Goal: Task Accomplishment & Management: Use online tool/utility

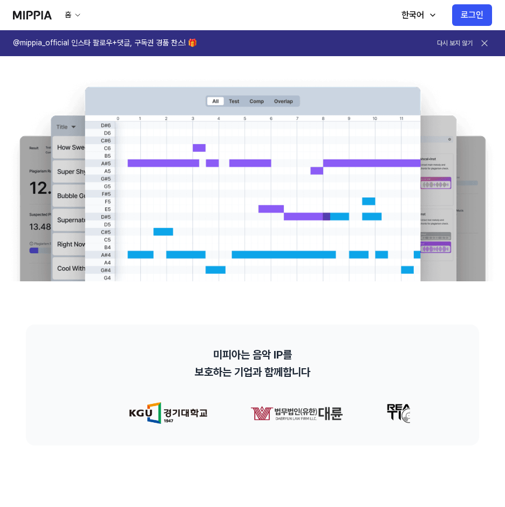
scroll to position [54, 0]
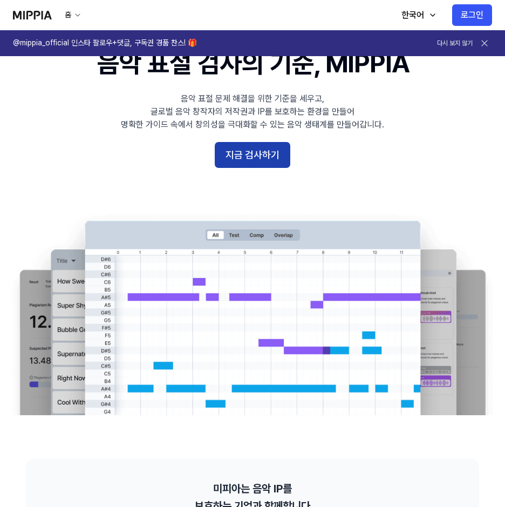
click at [249, 151] on button "지금 검사하기" at bounding box center [253, 155] width 76 height 26
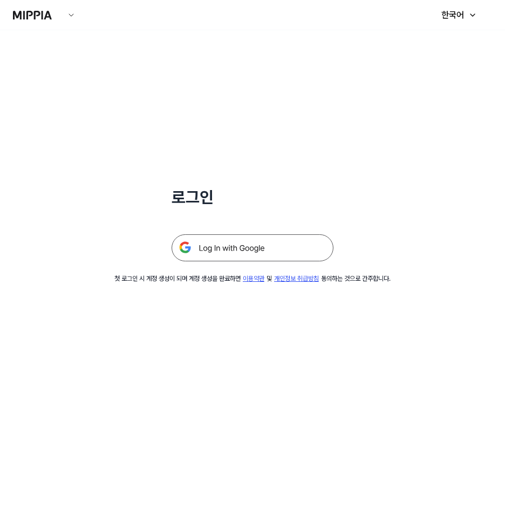
click at [263, 253] on img at bounding box center [253, 247] width 162 height 27
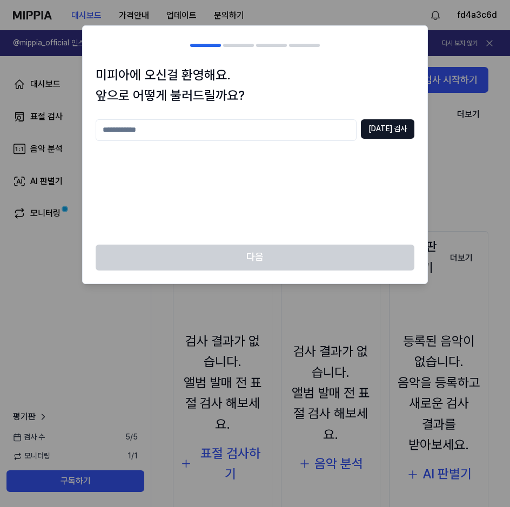
click at [273, 134] on input "text" at bounding box center [226, 130] width 261 height 22
type input "*******"
click at [407, 130] on button "중복 검사" at bounding box center [387, 128] width 53 height 19
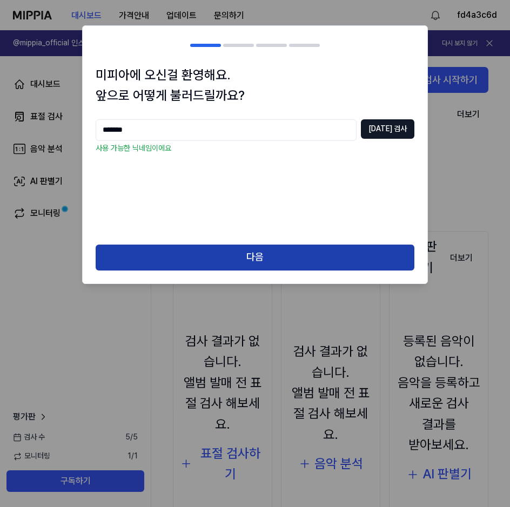
click at [262, 253] on button "다음" at bounding box center [255, 258] width 319 height 26
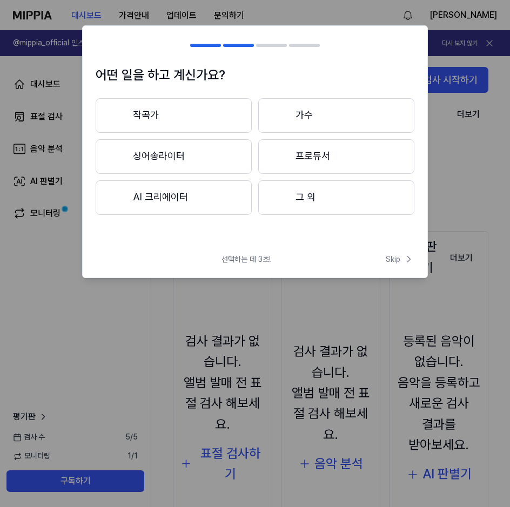
drag, startPoint x: 200, startPoint y: 117, endPoint x: 219, endPoint y: 129, distance: 21.9
click at [200, 117] on button "작곡가" at bounding box center [174, 115] width 156 height 35
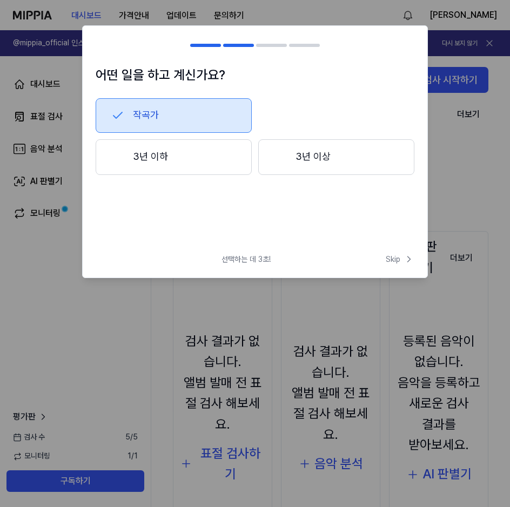
click at [206, 161] on button "3년 이하" at bounding box center [174, 157] width 156 height 36
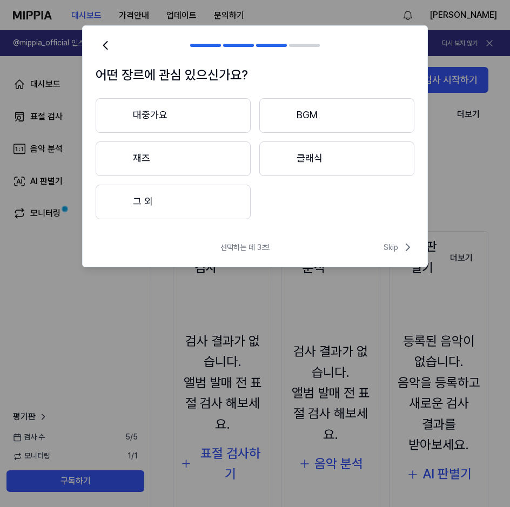
click at [198, 199] on button "그 외" at bounding box center [173, 202] width 155 height 35
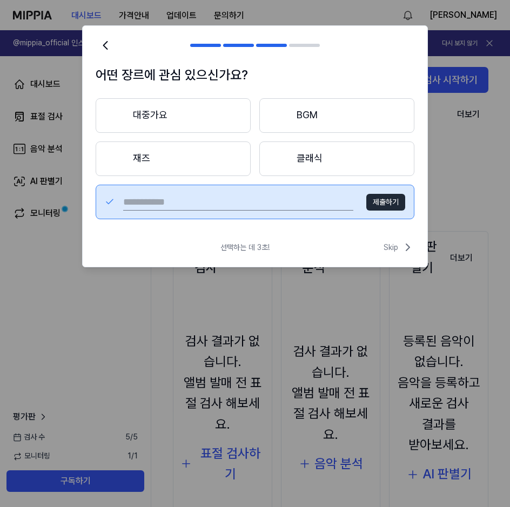
click at [180, 205] on input "text" at bounding box center [238, 201] width 230 height 17
type input "*"
type input "***"
paste input "*******"
type input "*******"
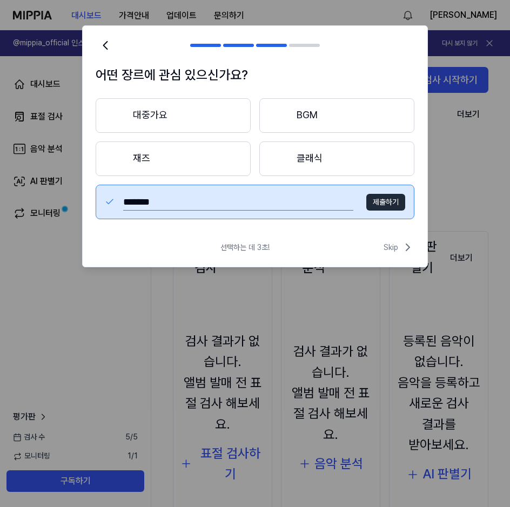
click at [395, 202] on button "제출하기" at bounding box center [385, 202] width 39 height 17
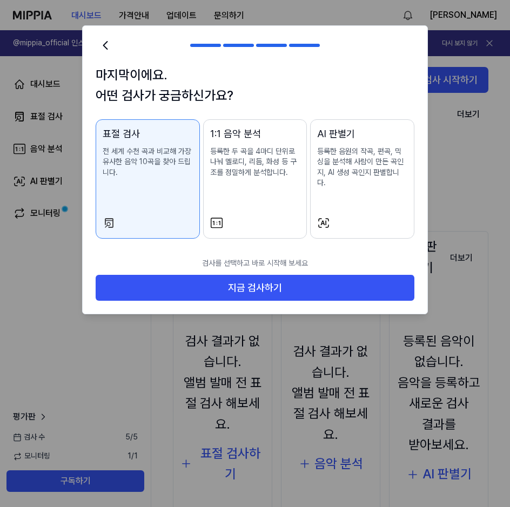
click at [263, 182] on div "1:1 음악 분석 등록한 두 곡을 4마디 단위로 나눠 멜로디, 리듬, 화성 등 구조를 정밀하게 분석합니다." at bounding box center [255, 162] width 90 height 73
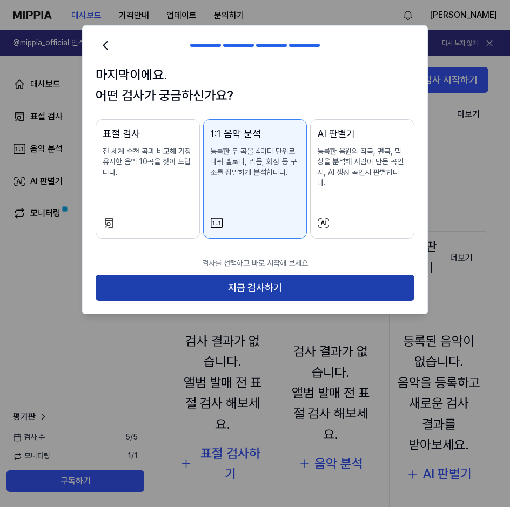
click at [267, 279] on button "지금 검사하기" at bounding box center [255, 288] width 319 height 26
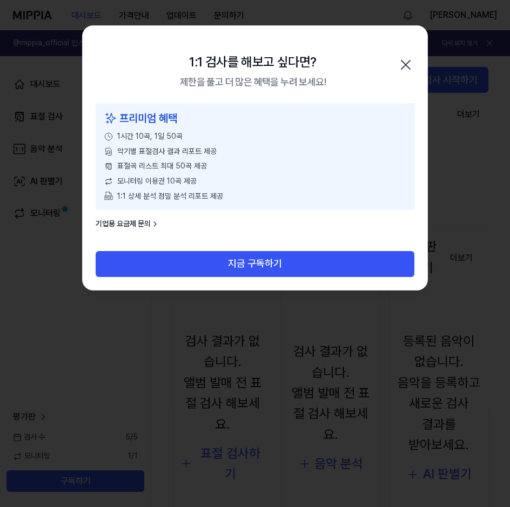
click at [403, 64] on icon "button" at bounding box center [405, 64] width 17 height 17
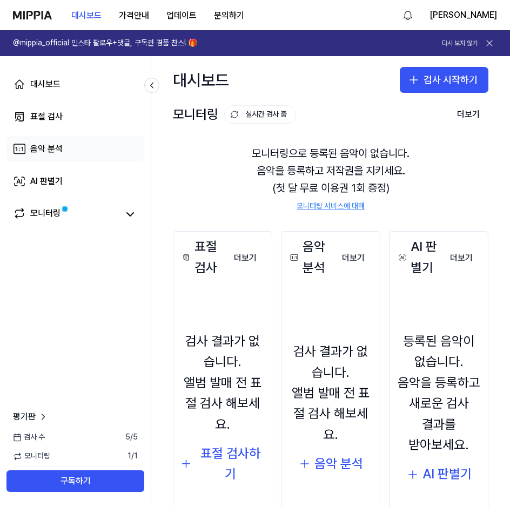
click at [95, 155] on link "음악 분석" at bounding box center [75, 149] width 138 height 26
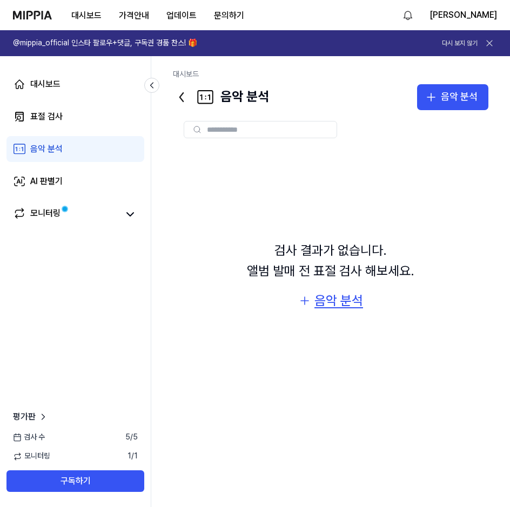
click at [330, 305] on div "음악 분석" at bounding box center [338, 300] width 49 height 21
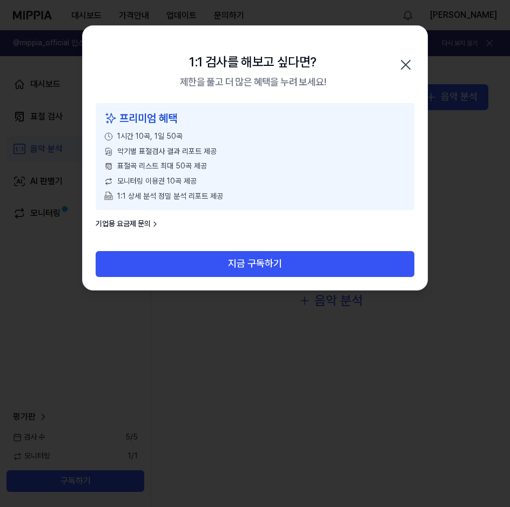
click at [394, 58] on div "1:1 검사를 해보고 싶다면? 제한을 풀고 더 많은 혜택을 누려 보세요! 닫기" at bounding box center [255, 64] width 344 height 77
click at [398, 60] on icon "button" at bounding box center [405, 64] width 17 height 17
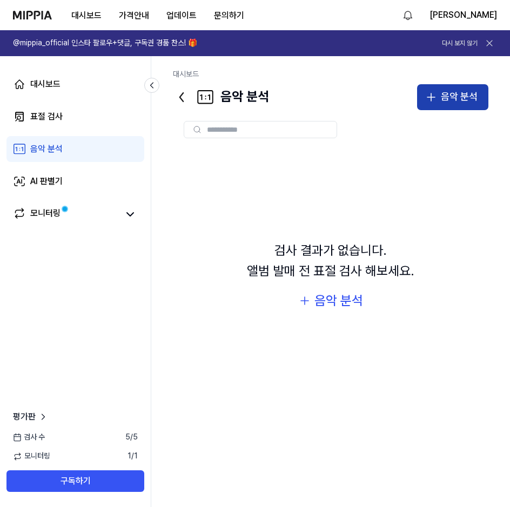
click at [431, 100] on icon "button" at bounding box center [431, 97] width 0 height 8
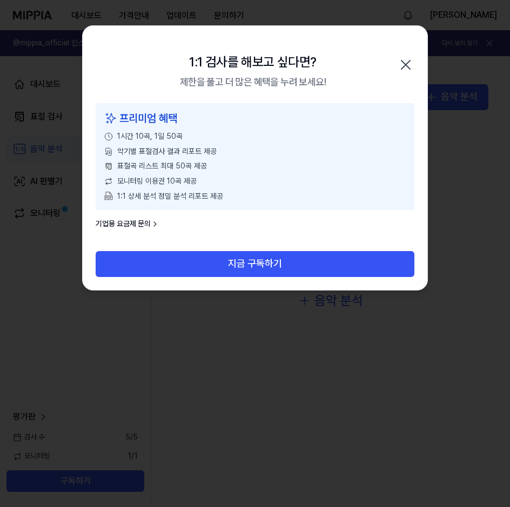
click at [401, 64] on icon "button" at bounding box center [405, 64] width 17 height 17
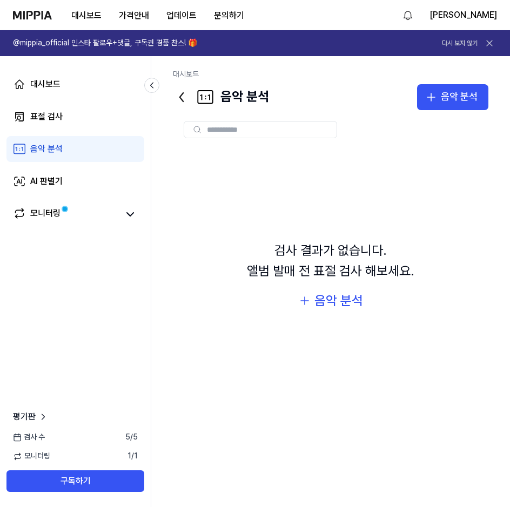
click at [491, 42] on icon at bounding box center [489, 43] width 11 height 11
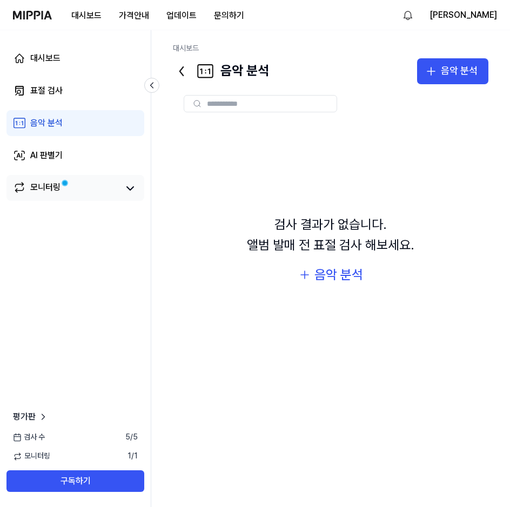
click at [83, 197] on div "모니터링" at bounding box center [75, 188] width 138 height 26
click at [71, 190] on link "모니터링" at bounding box center [65, 188] width 105 height 15
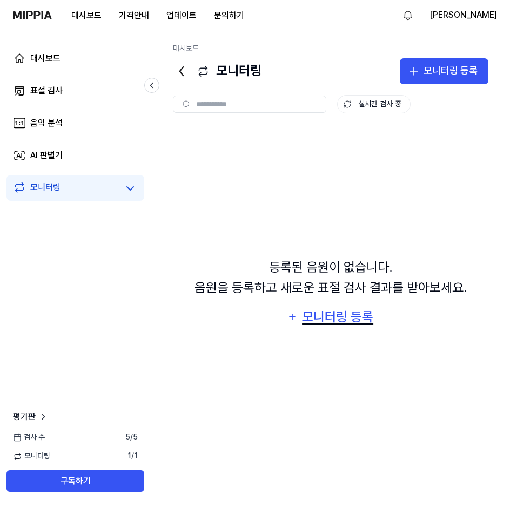
click at [340, 321] on div "모니터링 등록" at bounding box center [337, 317] width 73 height 21
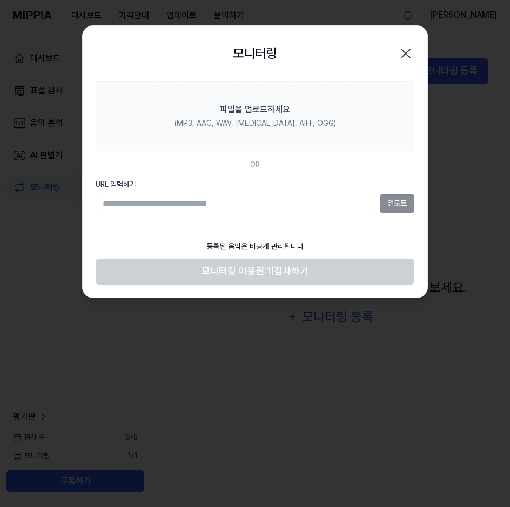
click at [397, 55] on icon "button" at bounding box center [405, 53] width 17 height 17
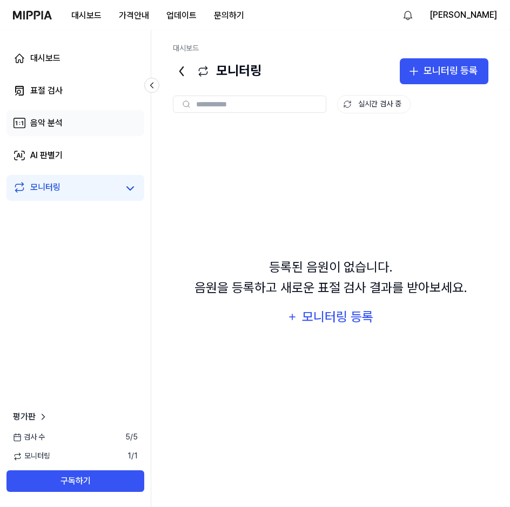
click at [27, 126] on link "음악 분석" at bounding box center [75, 123] width 138 height 26
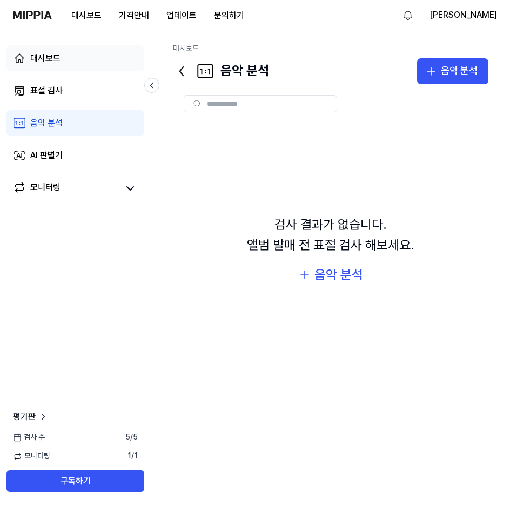
click at [53, 64] on div "대시보드" at bounding box center [45, 58] width 30 height 13
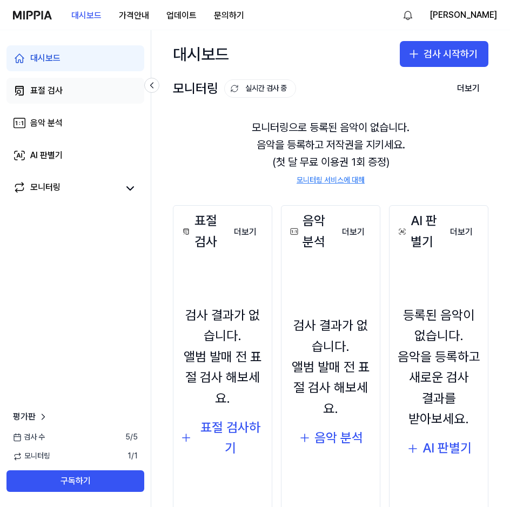
click at [49, 99] on link "표절 검사" at bounding box center [75, 91] width 138 height 26
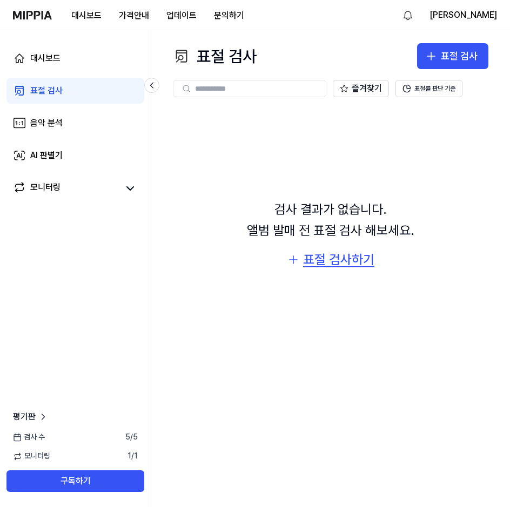
click at [327, 270] on div "검사 결과가 없습니다. 앨범 발매 전 표절 검사 해보세요. 표절 검사하기" at bounding box center [330, 235] width 315 height 254
click at [327, 262] on div "표절 검사하기" at bounding box center [338, 259] width 71 height 21
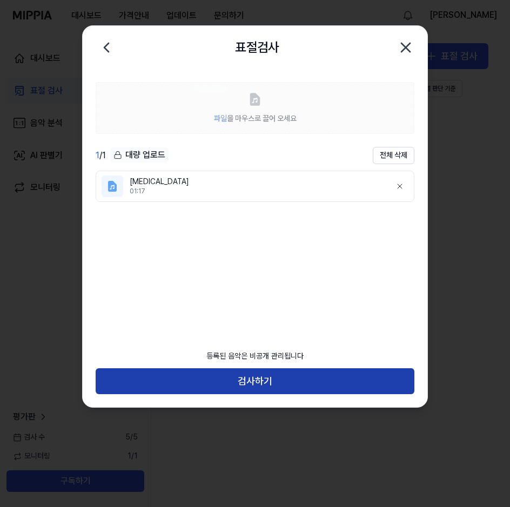
click at [263, 385] on button "검사하기" at bounding box center [255, 381] width 319 height 26
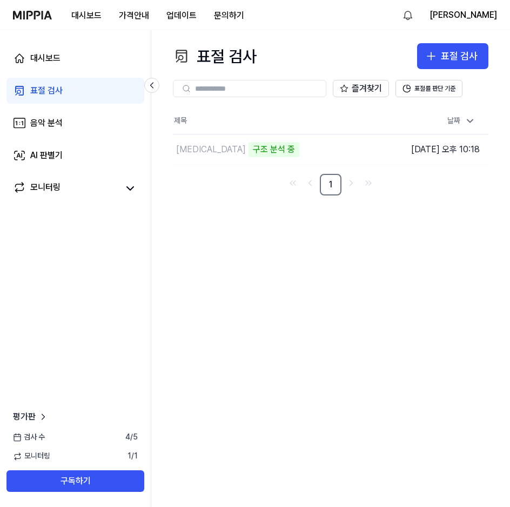
click at [399, 299] on div "표절 검사 표절 검사 표절 검사 음악 분석 AI 판별기 즐겨찾기 표절률 판단 기준 제목 날짜 Xanax 구조 분석 중 이동하기 2025.10.…" at bounding box center [330, 268] width 359 height 477
click at [312, 151] on td "Xanax 구조 분석 중 이동하기" at bounding box center [287, 149] width 229 height 30
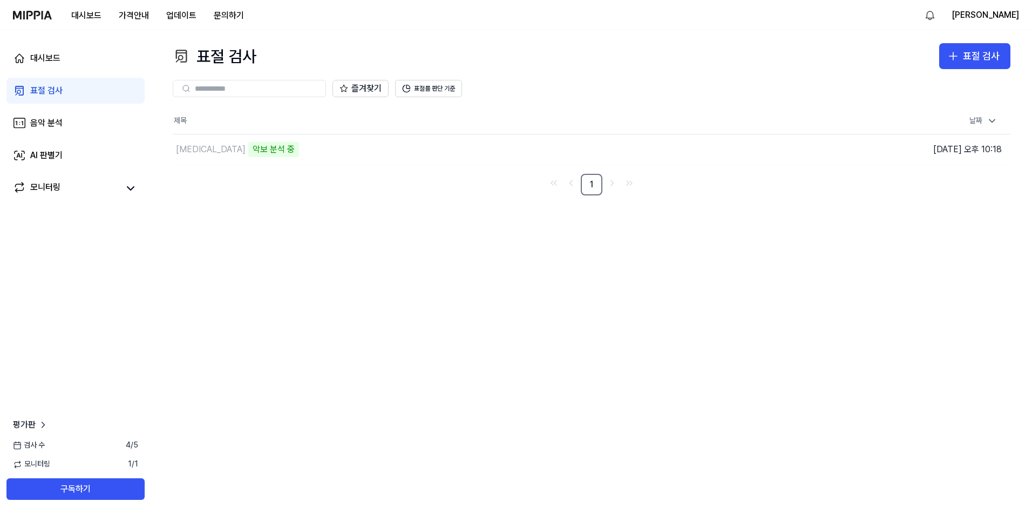
click at [292, 287] on div "표절 검사 표절 검사 표절 검사 음악 분석 AI 판별기 즐겨찾기 표절률 판단 기준 제목 날짜 Xanax 악보 분석 중 이동하기 2025.10.…" at bounding box center [591, 272] width 881 height 485
drag, startPoint x: 330, startPoint y: 285, endPoint x: 262, endPoint y: 208, distance: 102.5
click at [327, 280] on div "표절 검사 표절 검사 표절 검사 음악 분석 AI 판별기 즐겨찾기 표절률 판단 기준 제목 날짜 Xanax 2% 이동하기 2025.10.03 오후…" at bounding box center [591, 272] width 881 height 485
click at [509, 255] on div "표절 검사 표절 검사 표절 검사 음악 분석 AI 판별기 즐겨찾기 표절률 판단 기준 제목 날짜 Xanax 해당 악기가 없습니다 이동하기 2025…" at bounding box center [591, 272] width 881 height 485
click at [196, 151] on div "[MEDICAL_DATA]" at bounding box center [211, 149] width 70 height 13
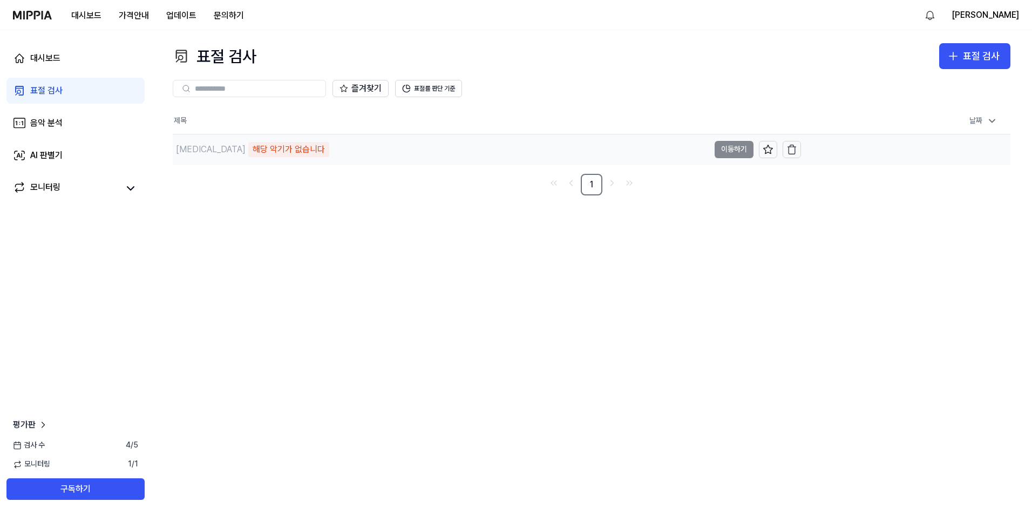
click at [509, 151] on td "Xanax 해당 악기가 없습니다 이동하기" at bounding box center [487, 149] width 628 height 30
click at [248, 150] on div "해당 악기가 없습니다" at bounding box center [288, 149] width 81 height 15
click at [84, 115] on link "음악 분석" at bounding box center [75, 123] width 138 height 26
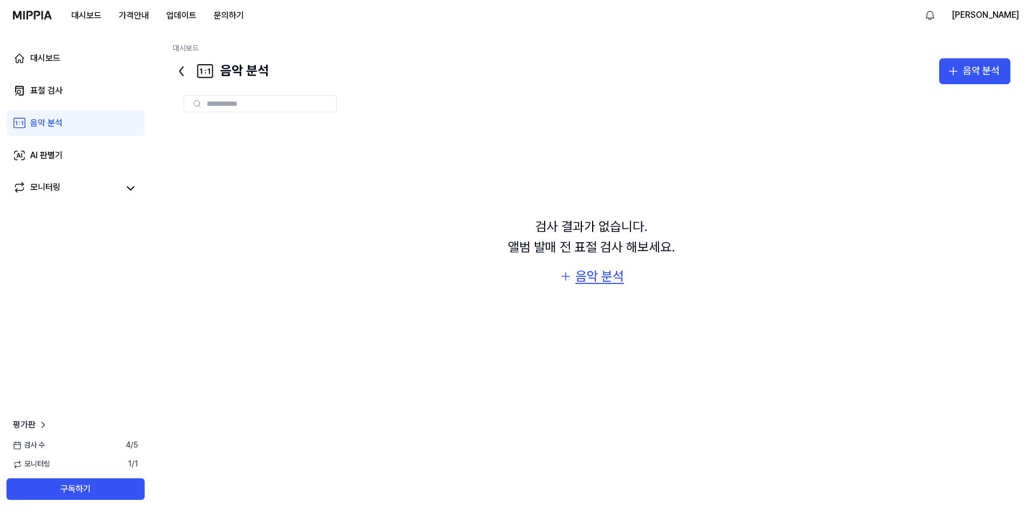
click at [509, 275] on div "음악 분석" at bounding box center [600, 276] width 49 height 21
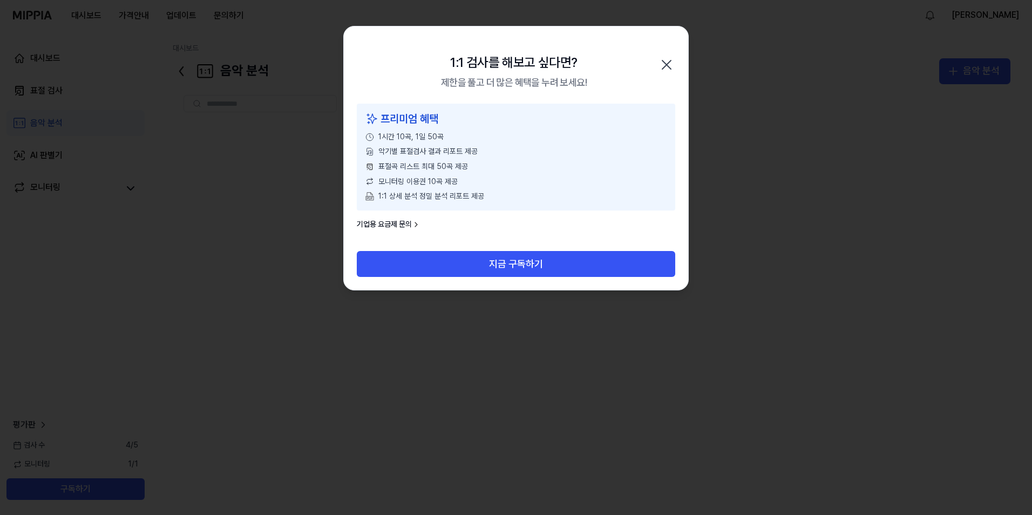
click at [509, 63] on icon "button" at bounding box center [666, 64] width 17 height 17
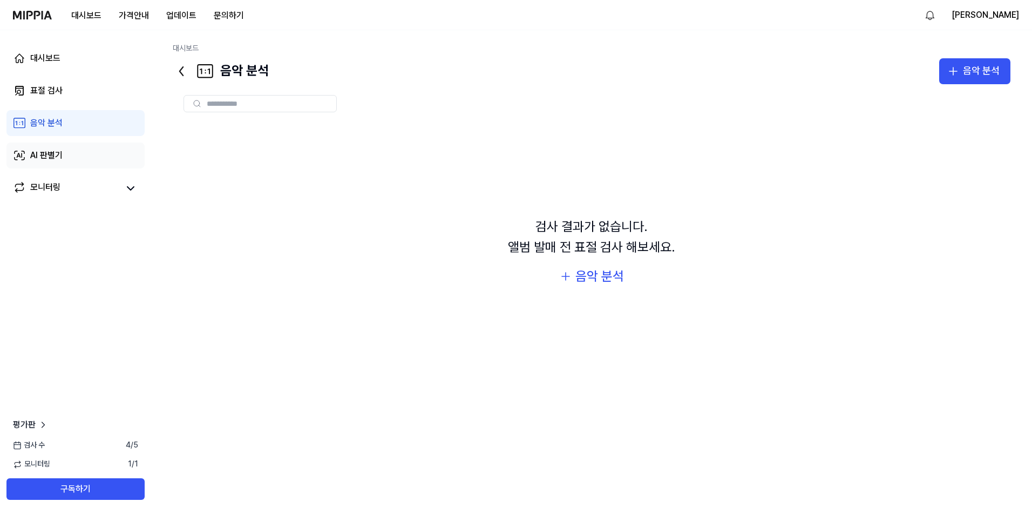
click at [97, 151] on link "AI 판별기" at bounding box center [75, 156] width 138 height 26
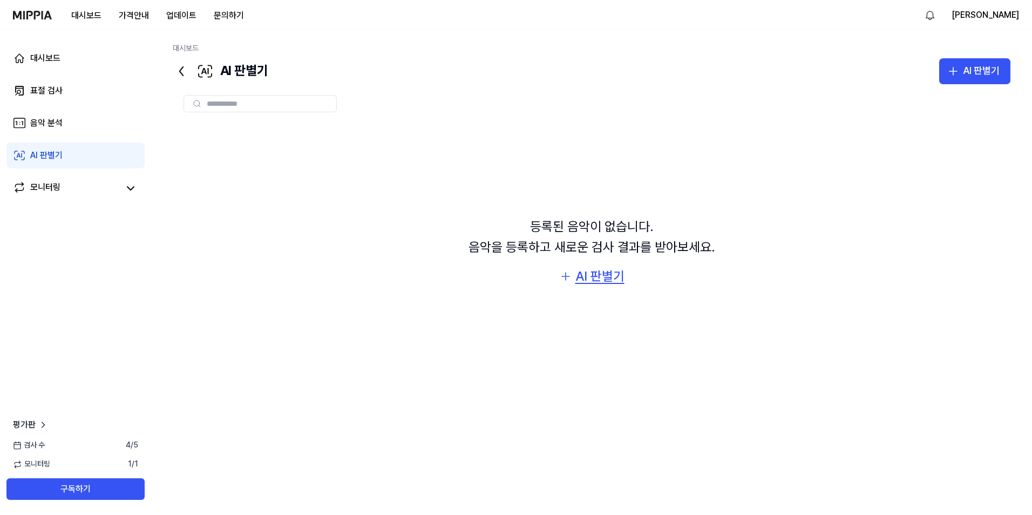
click at [509, 274] on div "AI 판별기" at bounding box center [600, 276] width 49 height 21
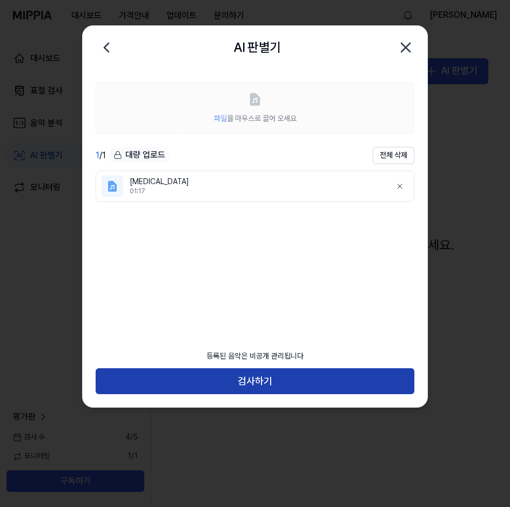
click at [278, 381] on button "검사하기" at bounding box center [255, 381] width 319 height 26
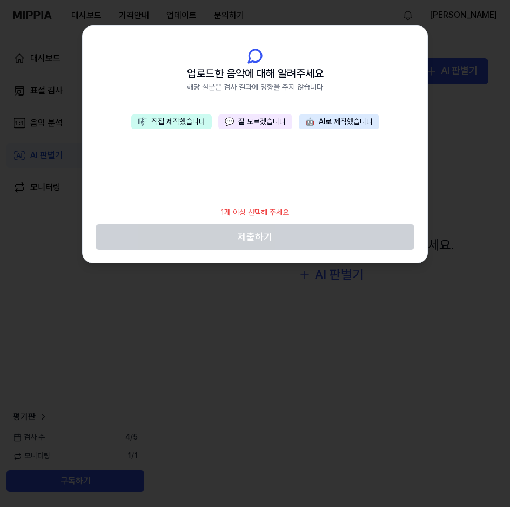
click at [178, 124] on button "🎼 직접 제작했습니다" at bounding box center [171, 121] width 80 height 15
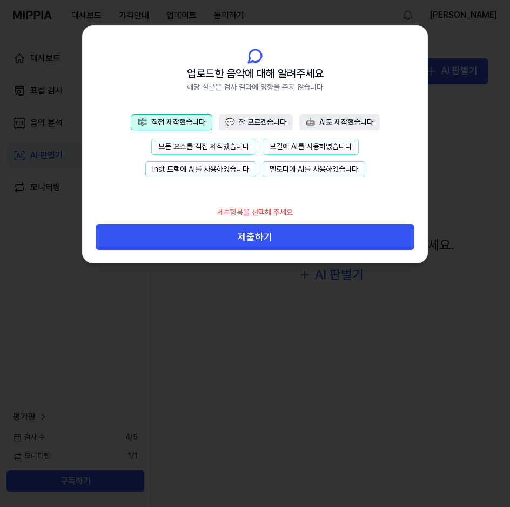
click at [207, 149] on button "모든 요소를 직접 제작했습니다" at bounding box center [203, 147] width 105 height 16
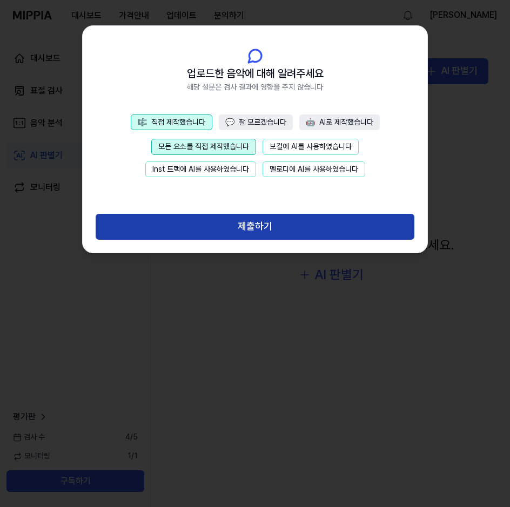
click at [254, 223] on button "제출하기" at bounding box center [255, 227] width 319 height 26
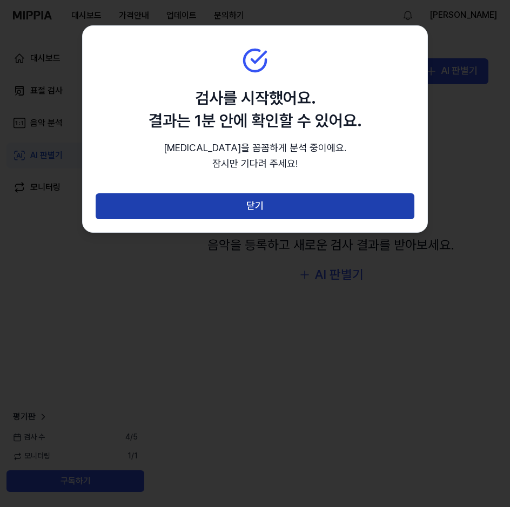
click at [251, 203] on button "닫기" at bounding box center [255, 206] width 319 height 26
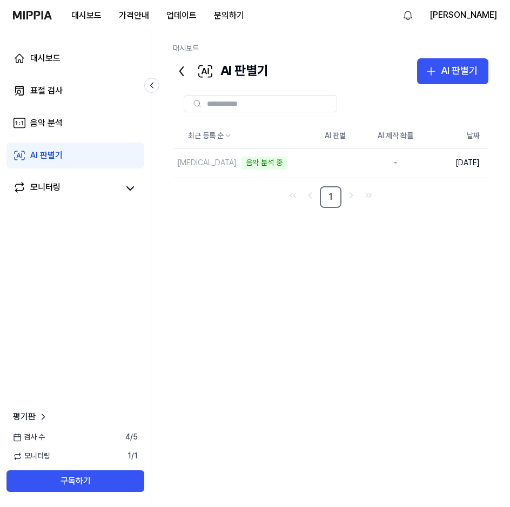
click at [231, 232] on div "최근 등록 순 AI 판별 AI 제작 확률 날짜 Xanax 음악 분석 중 삭제 - 2025.10.03. 1" at bounding box center [330, 287] width 315 height 329
click at [292, 309] on div "최근 등록 순 AI 판별 AI 제작 확률 날짜 Xanax 삭제 Human 12 % 2025.10.03. 1" at bounding box center [330, 287] width 315 height 329
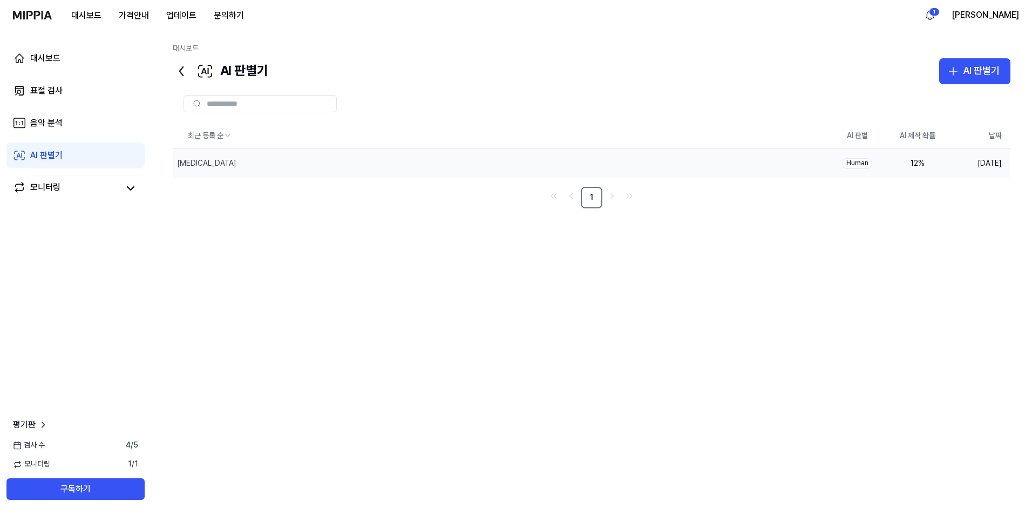
click at [509, 164] on div "Human" at bounding box center [857, 163] width 30 height 11
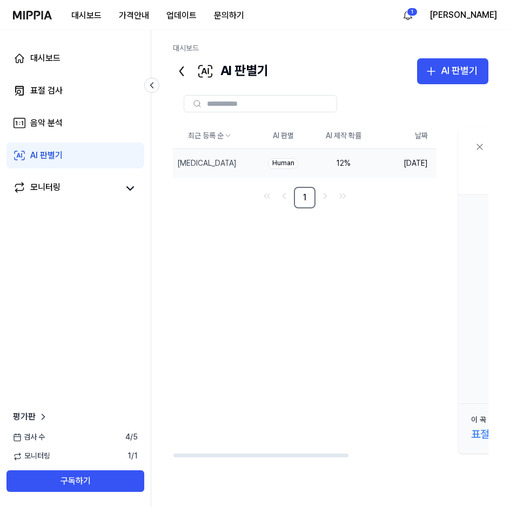
click at [334, 303] on div "최근 등록 순 AI 판별 AI 제작 확률 날짜 Xanax 삭제 Human 12 % 2025.10.03. 1 Xanax 00:00 / 01:16…" at bounding box center [456, 290] width 566 height 335
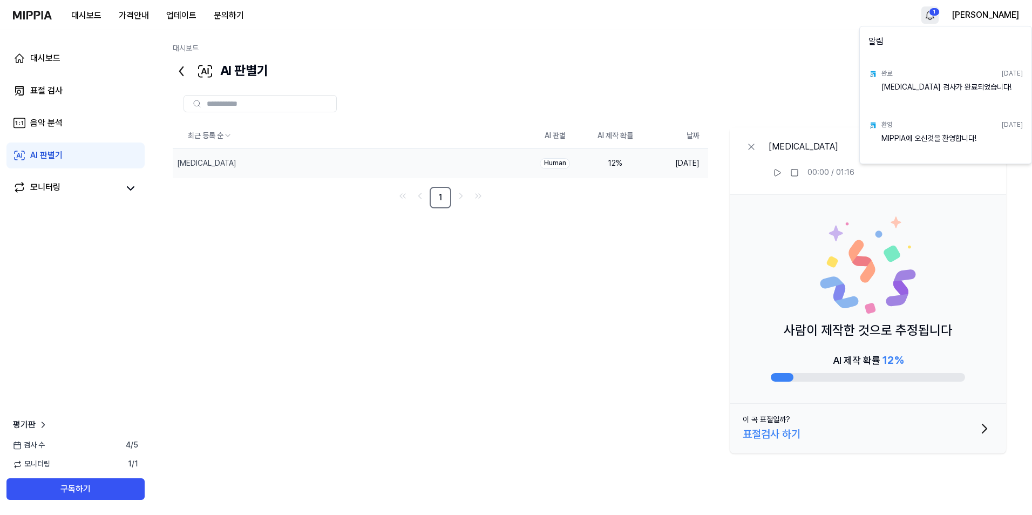
click at [509, 12] on html "대시보드 가격안내 업데이트 문의하기 1 OZ JOSE 대시보드 표절 검사 음악 분석 AI 판별기 모니터링 평가판 검사 수 4 / 5 모니터링 …" at bounding box center [516, 257] width 1032 height 515
click at [509, 17] on html "대시보드 가격안내 업데이트 문의하기 OZ JOSE 대시보드 표절 검사 음악 분석 AI 판별기 모니터링 평가판 검사 수 4 / 5 모니터링 1 …" at bounding box center [516, 257] width 1032 height 515
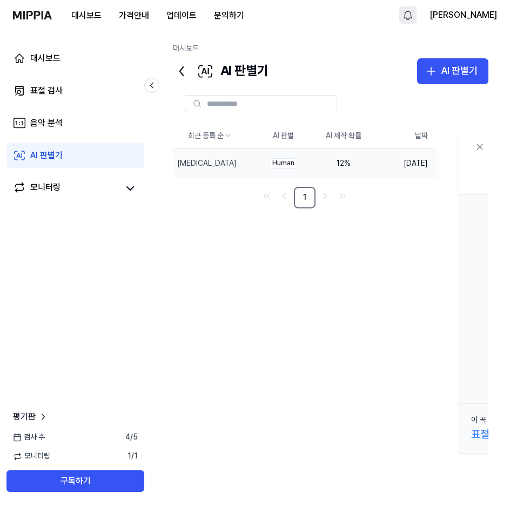
click at [182, 217] on div "최근 등록 순 AI 판별 AI 제작 확률 날짜 Xanax 삭제 Human 12 % 2025.10.03. 1 Xanax 00:00 / 01:16…" at bounding box center [456, 290] width 566 height 335
click at [344, 165] on div "12 %" at bounding box center [343, 163] width 43 height 11
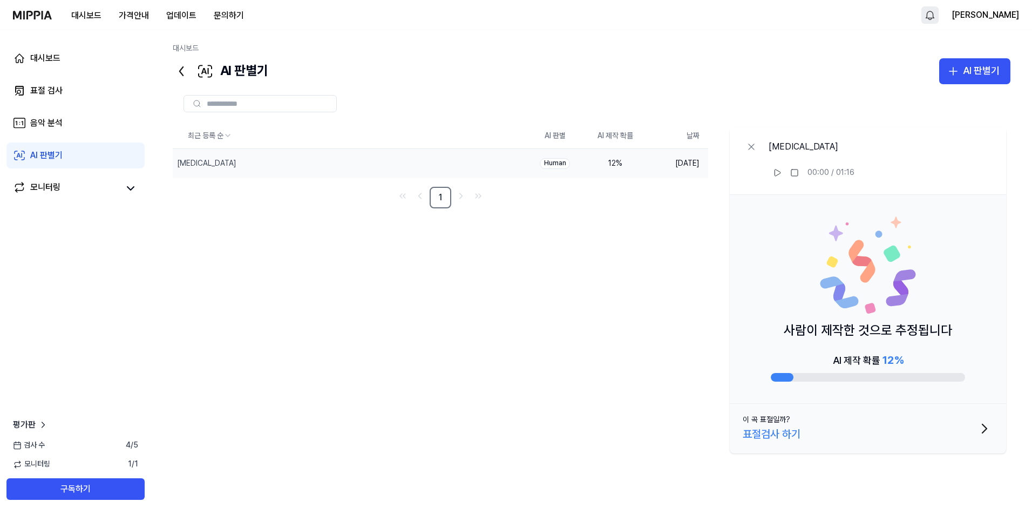
click at [509, 425] on button "이 곡 표절일까? 표절검사 하기" at bounding box center [868, 429] width 276 height 50
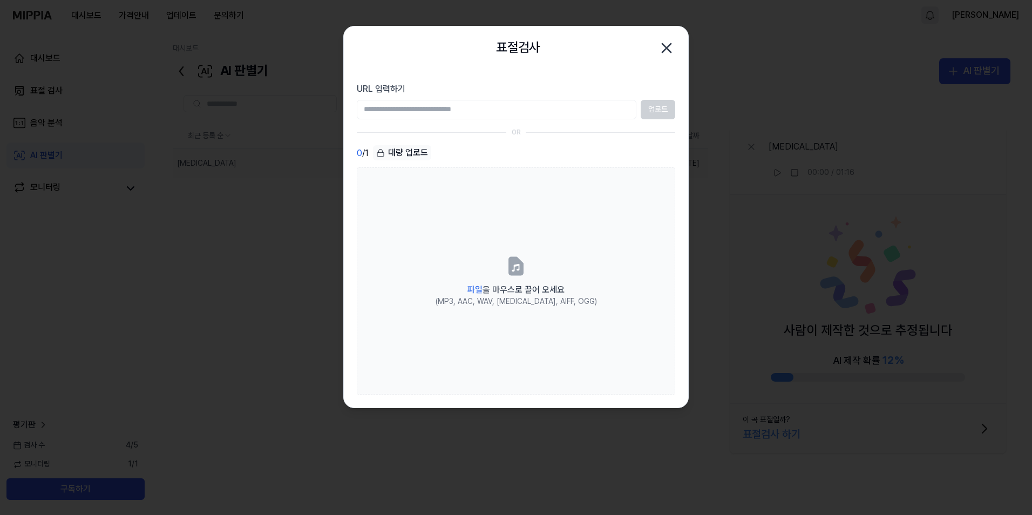
click at [509, 219] on div at bounding box center [516, 257] width 1032 height 515
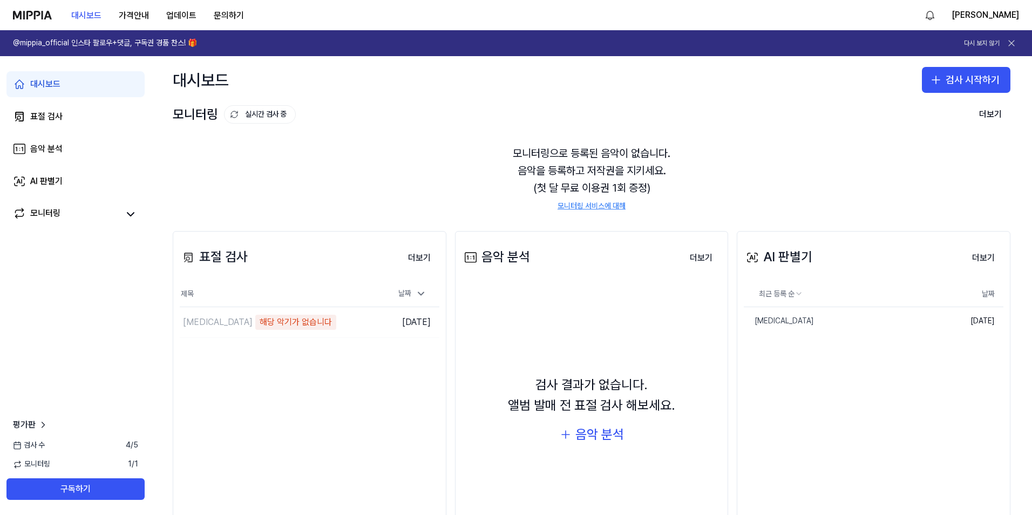
scroll to position [54, 0]
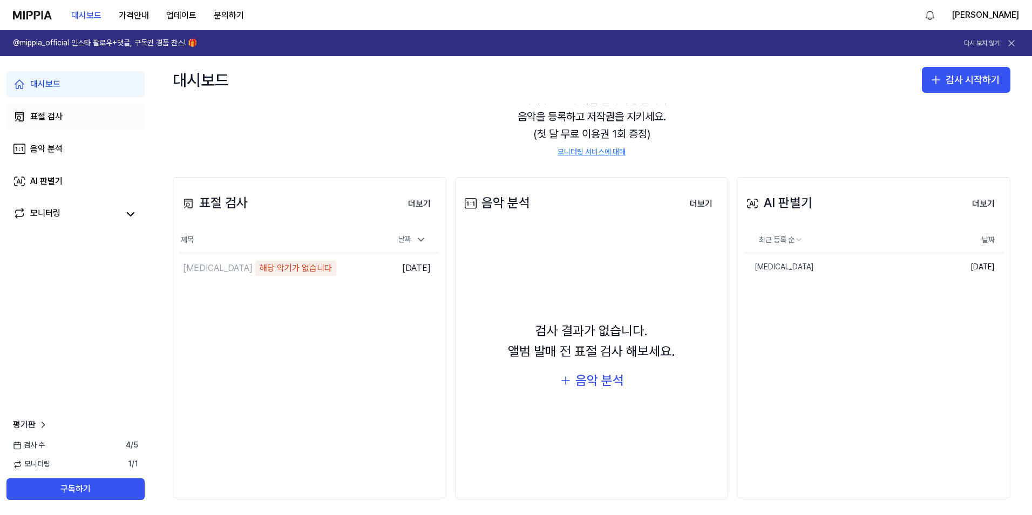
click at [75, 117] on link "표절 검사" at bounding box center [75, 117] width 138 height 26
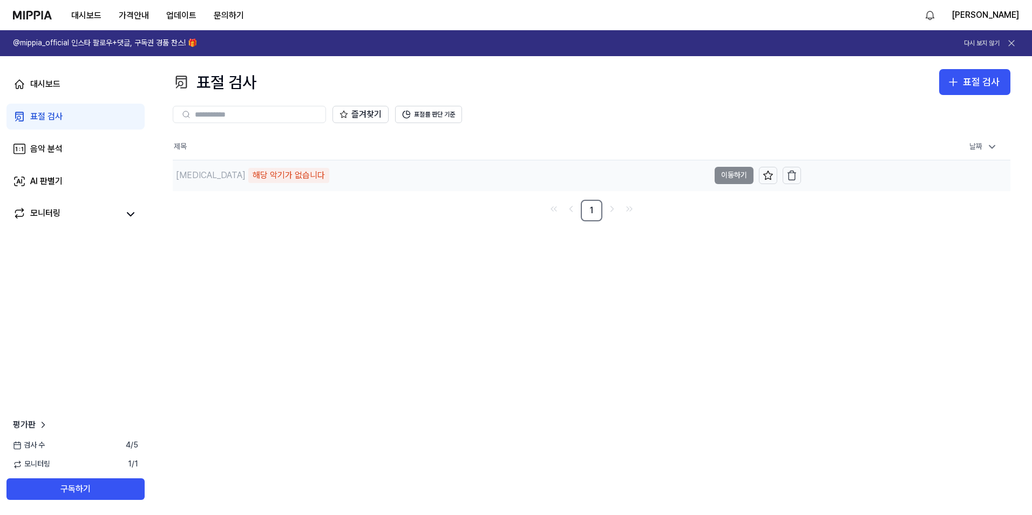
click at [248, 178] on div "해당 악기가 없습니다" at bounding box center [288, 175] width 81 height 15
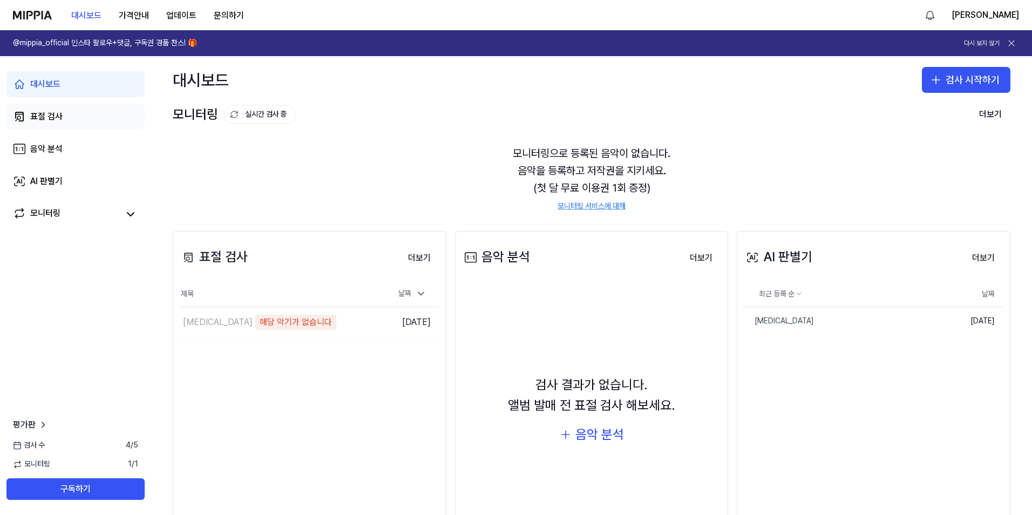
click at [62, 117] on div "표절 검사" at bounding box center [46, 116] width 32 height 13
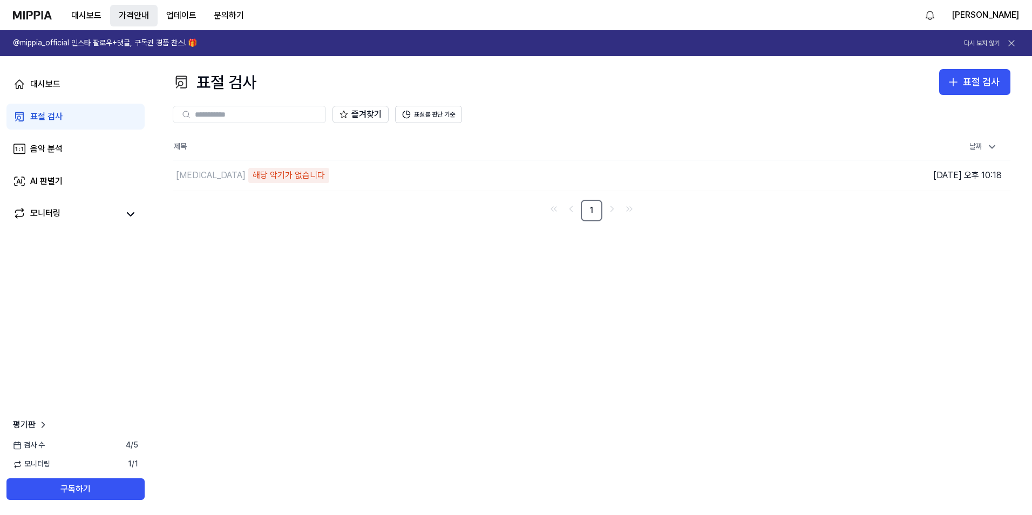
click at [131, 14] on button "가격안내" at bounding box center [134, 16] width 48 height 22
